Goal: Information Seeking & Learning: Find specific fact

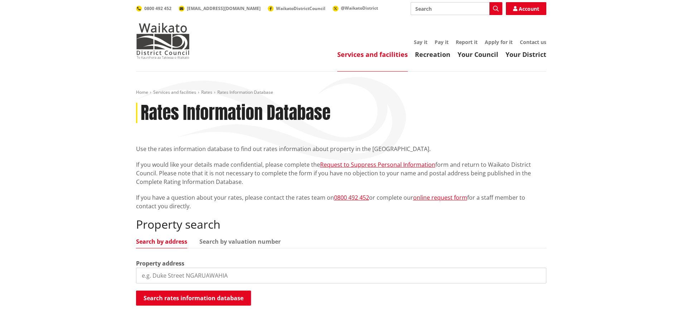
click at [236, 275] on input "search" at bounding box center [341, 276] width 411 height 16
type input "251a cogswell"
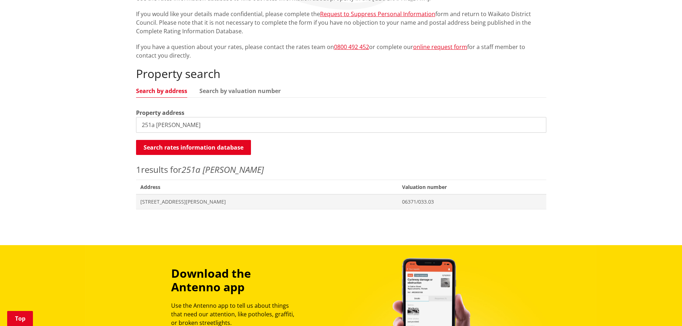
scroll to position [179, 0]
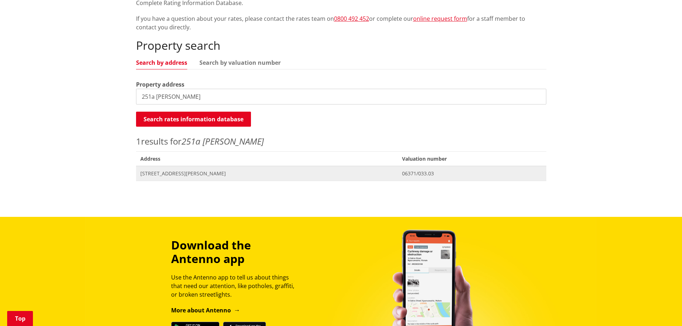
click at [203, 173] on span "[STREET_ADDRESS][PERSON_NAME]" at bounding box center [267, 173] width 254 height 7
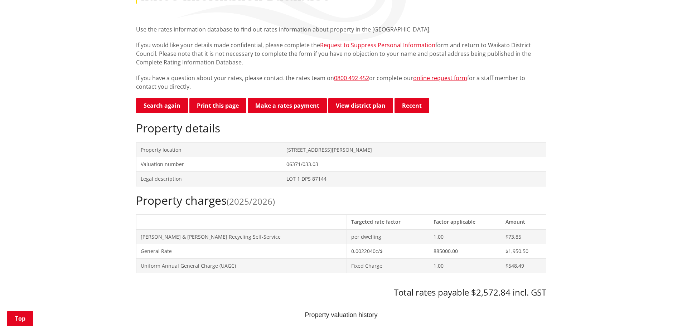
scroll to position [36, 0]
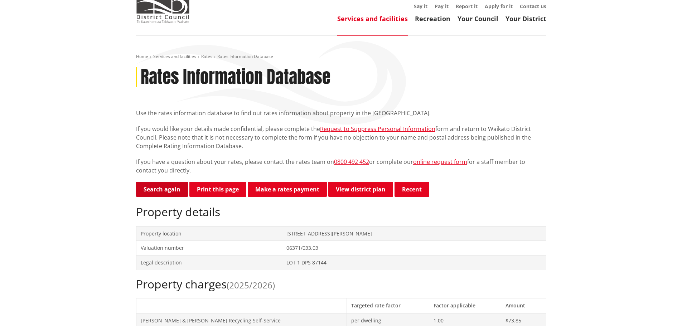
click at [159, 191] on link "Search again" at bounding box center [162, 189] width 52 height 15
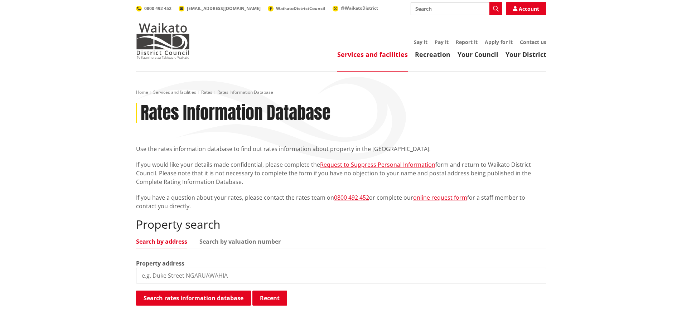
click at [201, 271] on input "search" at bounding box center [341, 276] width 411 height 16
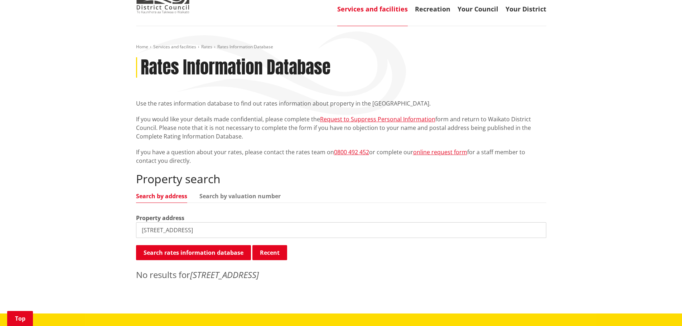
scroll to position [107, 0]
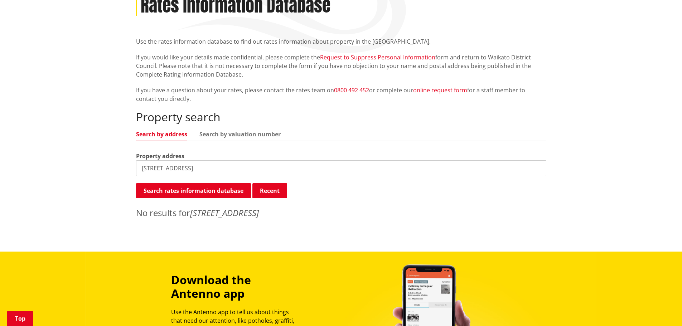
click at [154, 168] on input "[STREET_ADDRESS]" at bounding box center [341, 168] width 411 height 16
click at [210, 164] on input "98 GEENSLADE ROAD" at bounding box center [341, 168] width 411 height 16
drag, startPoint x: 210, startPoint y: 165, endPoint x: 139, endPoint y: 188, distance: 74.1
click at [139, 188] on div "Property search Search by address Search by valuation number Property address 9…" at bounding box center [341, 164] width 411 height 109
click at [154, 170] on input "98 GEENSLADE ROAD" at bounding box center [341, 168] width 411 height 16
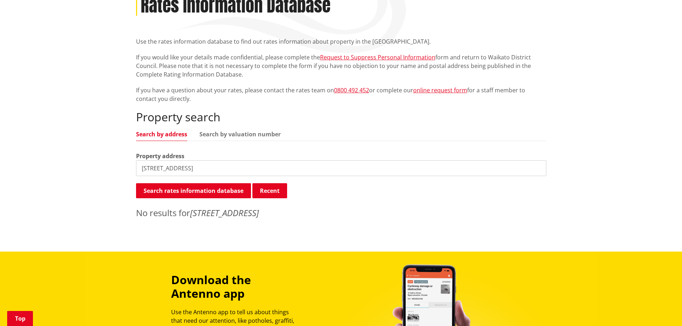
click at [155, 167] on input "98 GEENSLADE ROAD" at bounding box center [341, 168] width 411 height 16
click at [231, 167] on input "98 GEENSLADE ROAD" at bounding box center [341, 168] width 411 height 16
click at [155, 168] on input "98 GEENSLADE ROAD" at bounding box center [341, 168] width 411 height 16
click at [205, 164] on input "98 GREENSLADE ROAD" at bounding box center [341, 168] width 411 height 16
click at [149, 168] on input "98 GREENSLADE ROAD" at bounding box center [341, 168] width 411 height 16
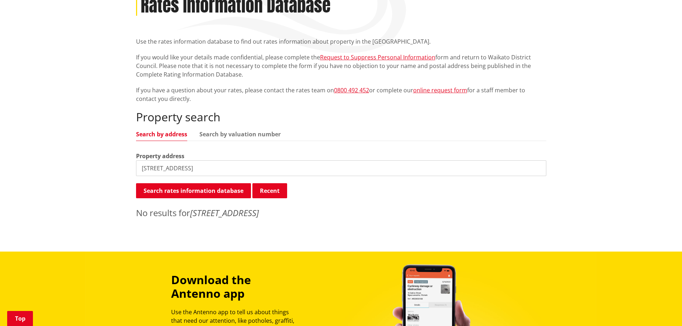
click at [222, 169] on input "98FGREENSLADE ROAD" at bounding box center [341, 168] width 411 height 16
type input "98F GREENSLADE ROAD"
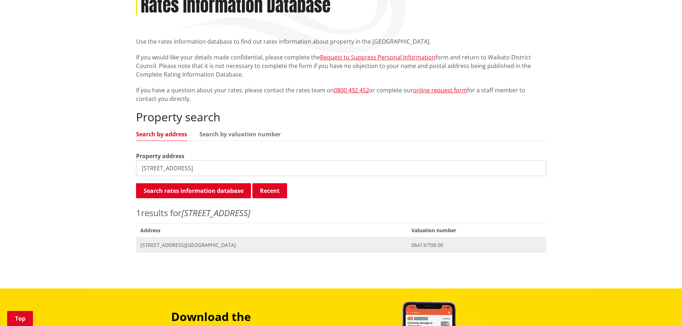
click at [197, 243] on span "[STREET_ADDRESS][GEOGRAPHIC_DATA]" at bounding box center [271, 245] width 263 height 7
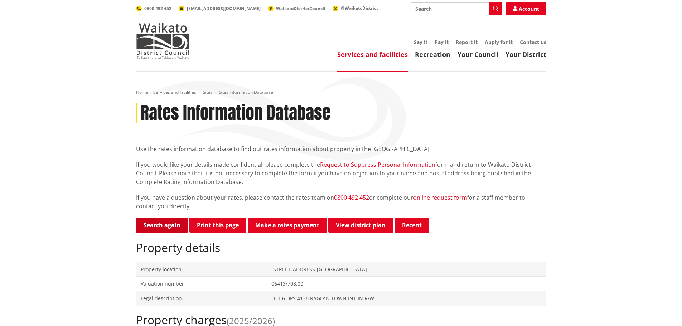
click at [169, 226] on link "Search again" at bounding box center [162, 225] width 52 height 15
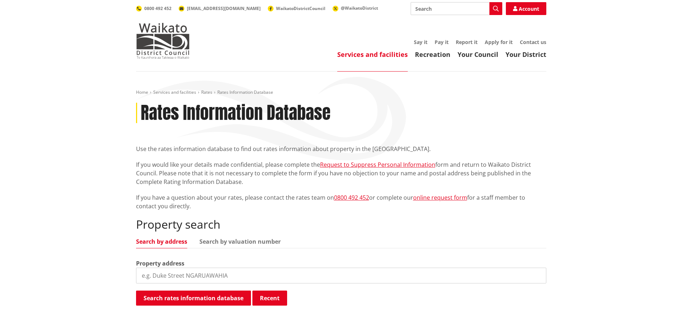
click at [184, 279] on input "search" at bounding box center [341, 276] width 411 height 16
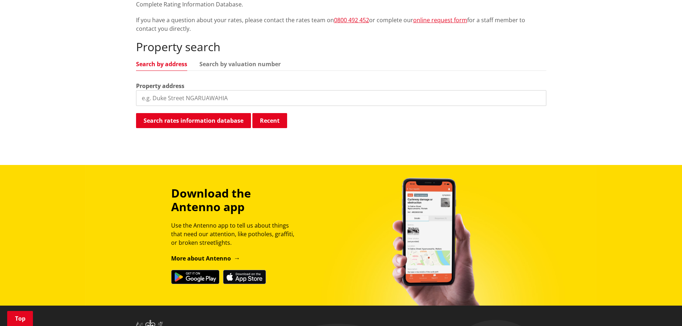
scroll to position [179, 0]
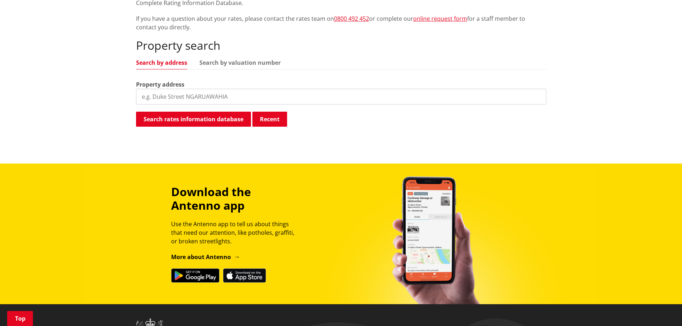
click at [250, 97] on input "search" at bounding box center [341, 97] width 411 height 16
type input "110b greenslade road"
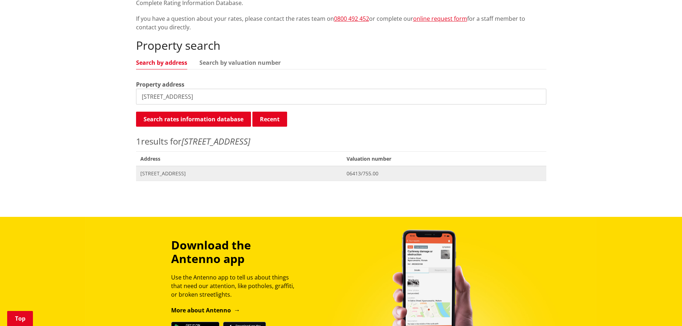
click at [212, 171] on span "[STREET_ADDRESS]" at bounding box center [239, 173] width 198 height 7
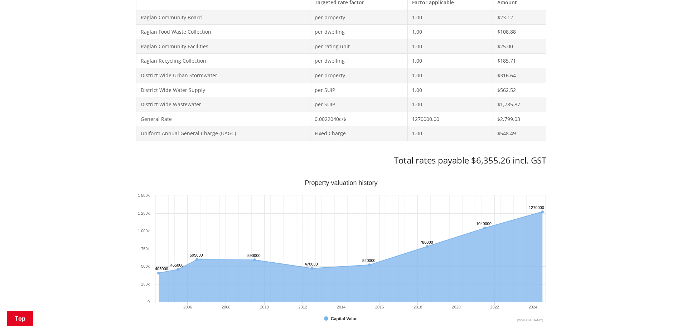
scroll to position [394, 0]
